Goal: Find contact information: Find contact information

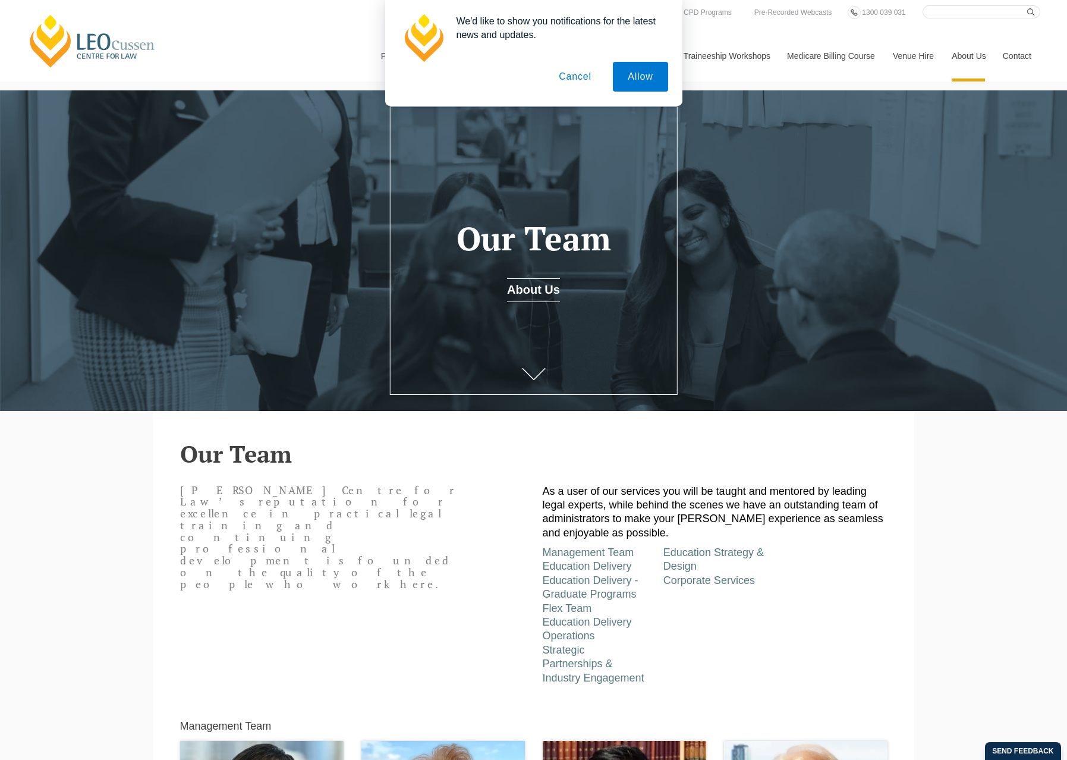
click at [588, 73] on button "Cancel" at bounding box center [575, 77] width 62 height 30
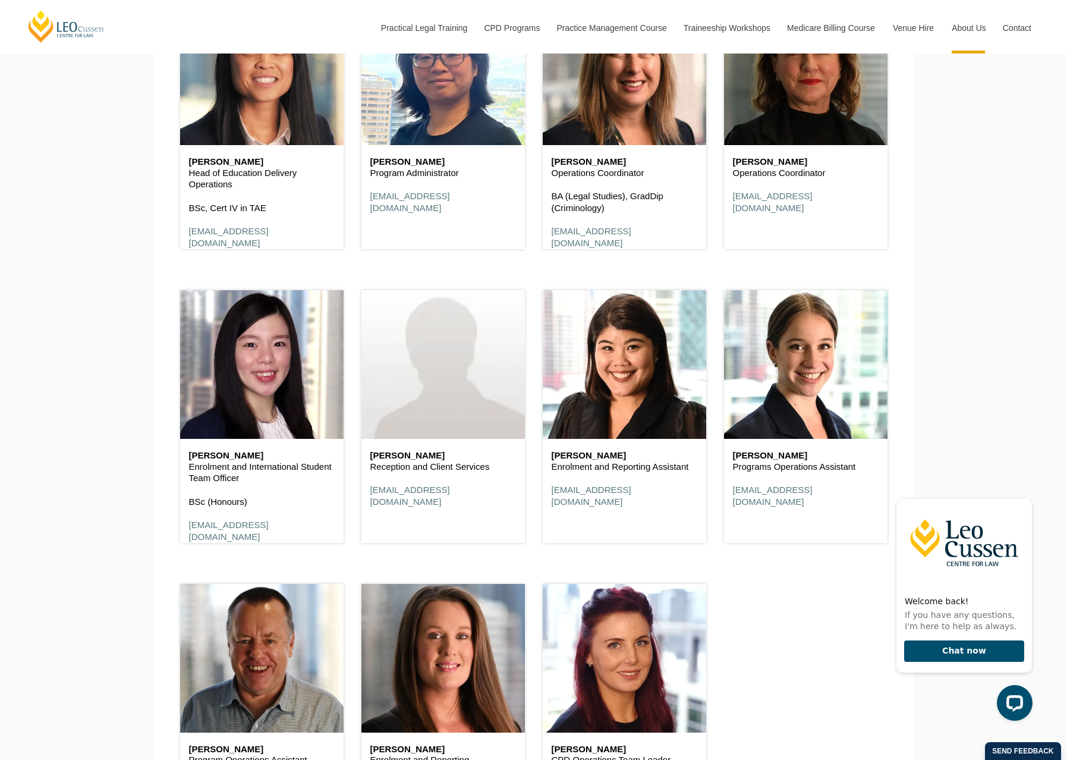
scroll to position [4520, 0]
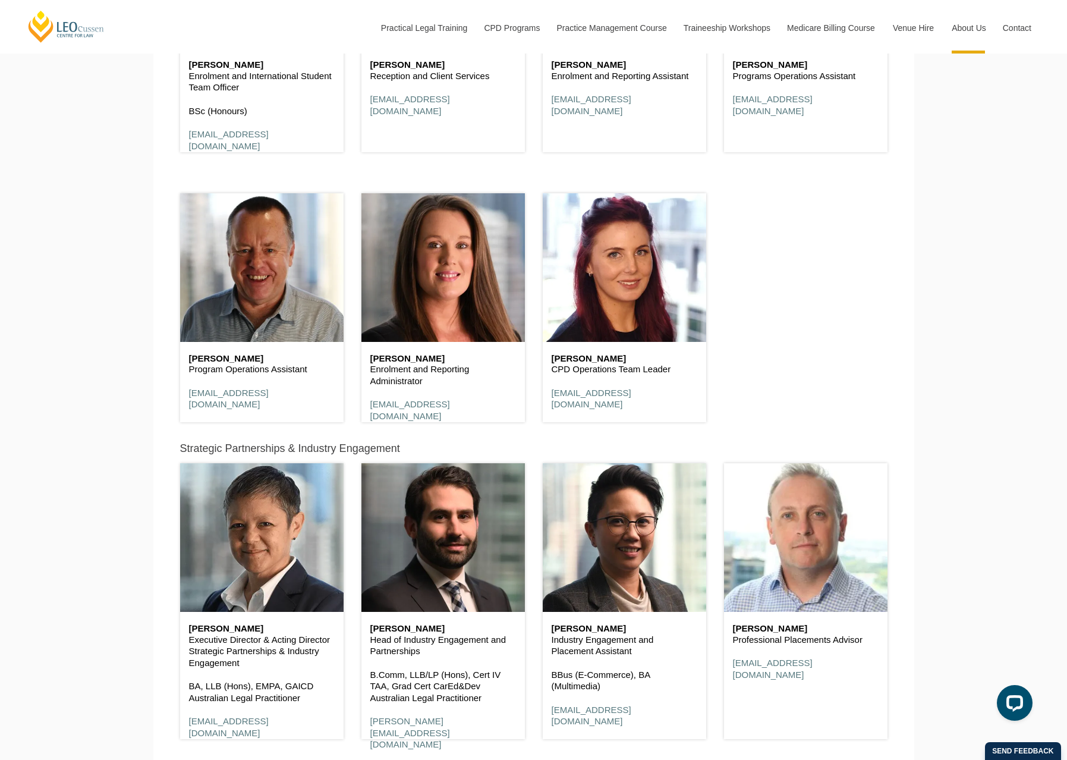
scroll to position [4579, 0]
